Goal: Find specific page/section

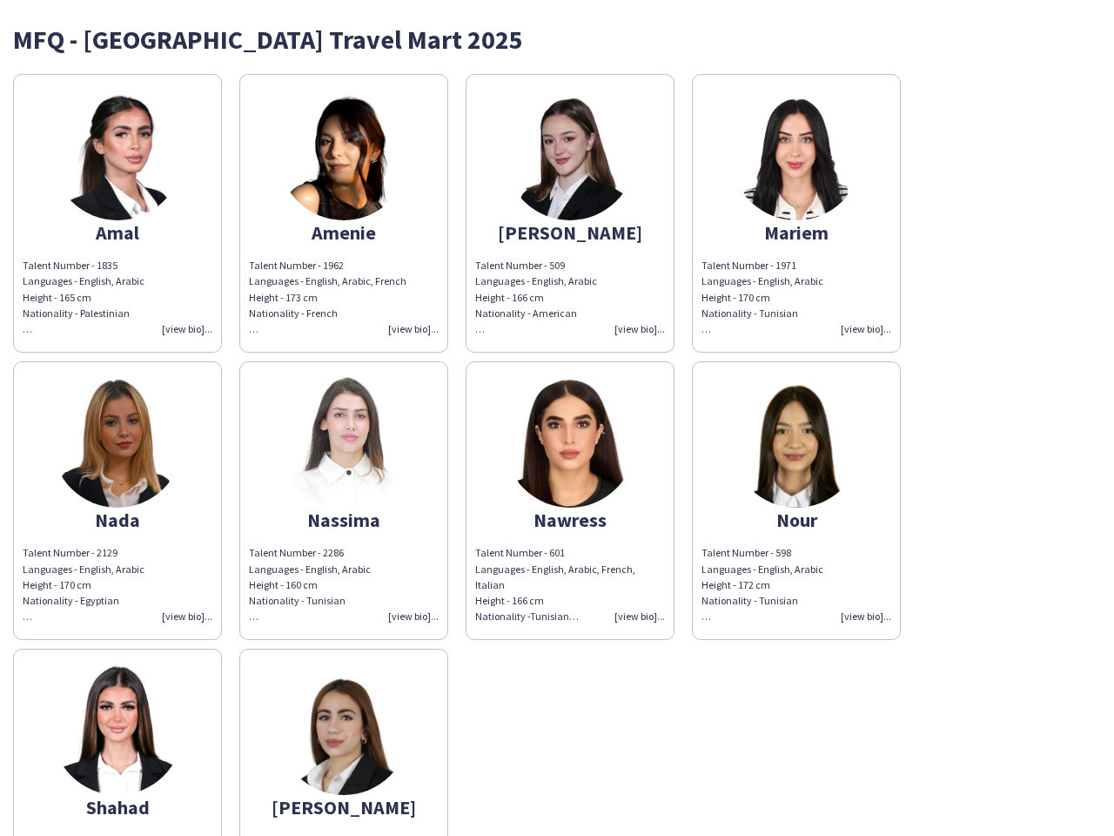
click at [557, 418] on img at bounding box center [570, 442] width 131 height 131
click at [117, 213] on img at bounding box center [117, 155] width 131 height 131
click at [344, 213] on img at bounding box center [344, 155] width 131 height 131
click at [570, 213] on img at bounding box center [570, 155] width 131 height 131
click at [796, 213] on img at bounding box center [796, 155] width 131 height 131
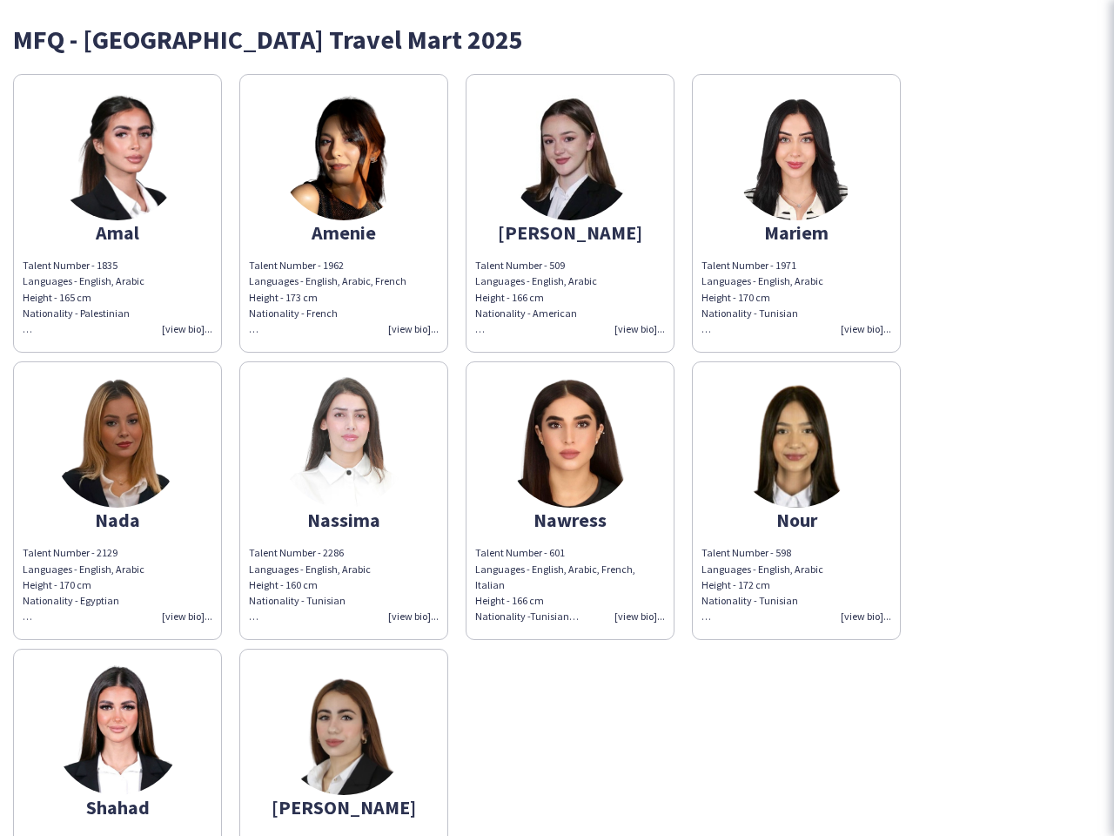
click at [117, 500] on img at bounding box center [117, 442] width 131 height 131
click at [344, 500] on img at bounding box center [344, 442] width 131 height 131
click at [570, 500] on img at bounding box center [570, 442] width 131 height 131
click at [796, 500] on img at bounding box center [796, 442] width 131 height 131
click at [117, 742] on img at bounding box center [117, 729] width 131 height 131
